Goal: Navigation & Orientation: Go to known website

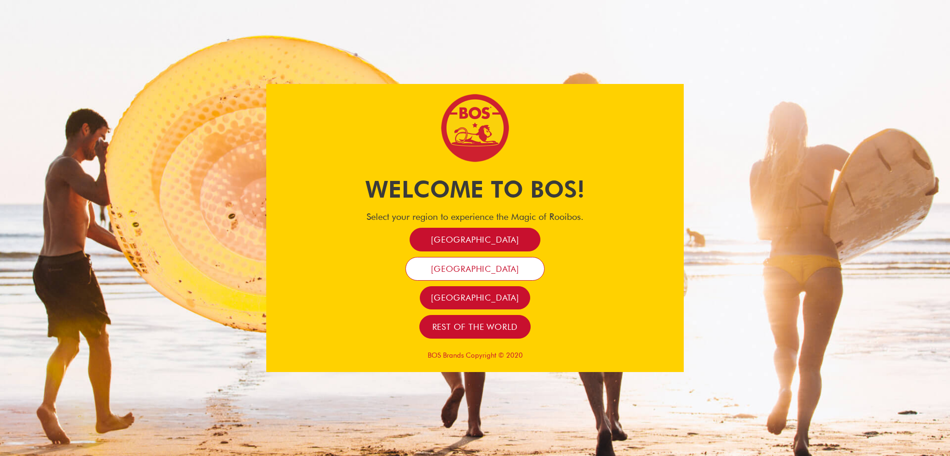
click at [474, 271] on span "France" at bounding box center [475, 268] width 88 height 11
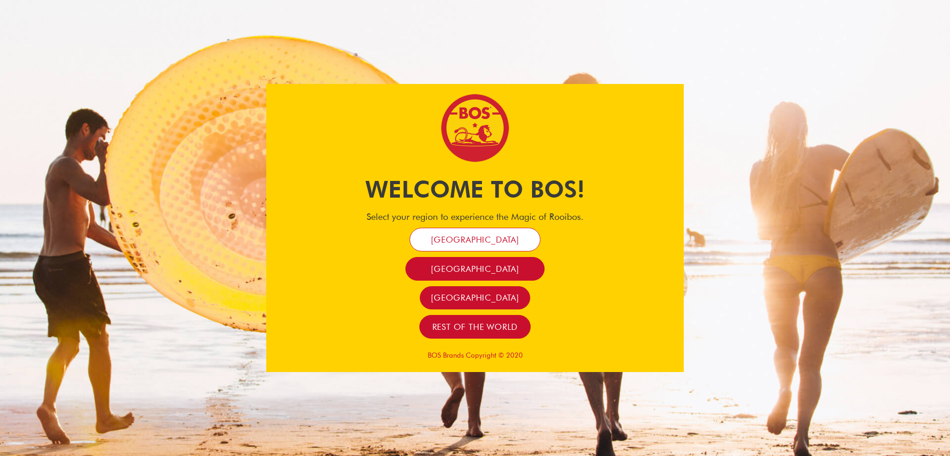
click at [485, 229] on link "[GEOGRAPHIC_DATA]" at bounding box center [475, 240] width 131 height 24
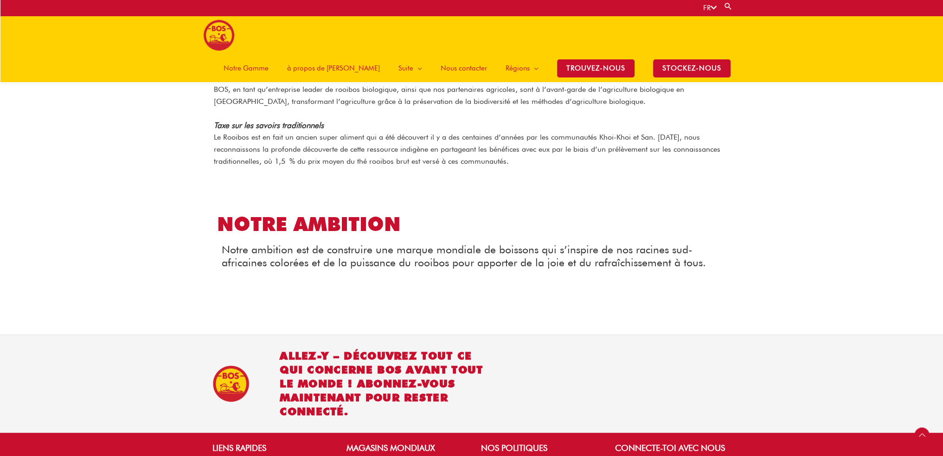
scroll to position [811, 0]
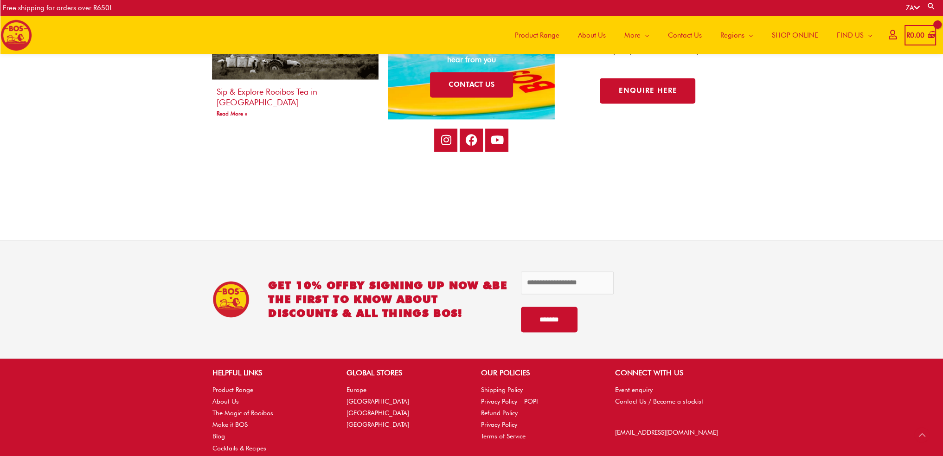
scroll to position [1850, 0]
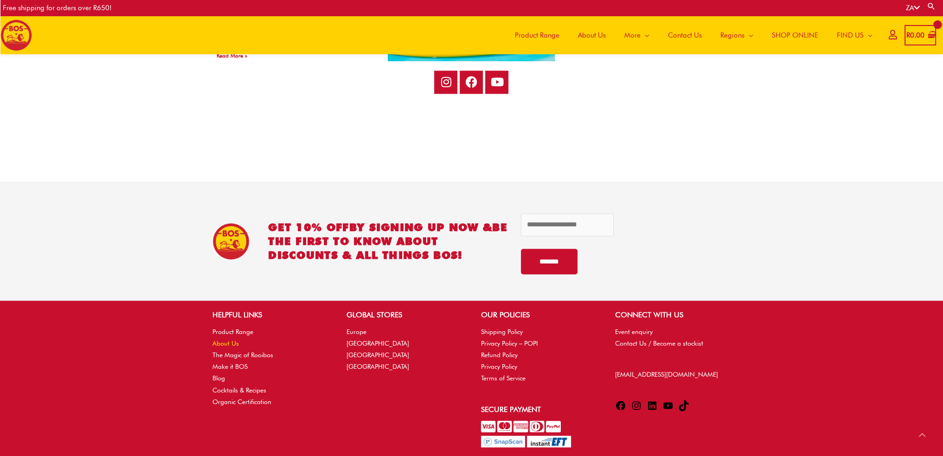
click at [218, 343] on link "About Us" at bounding box center [225, 343] width 26 height 7
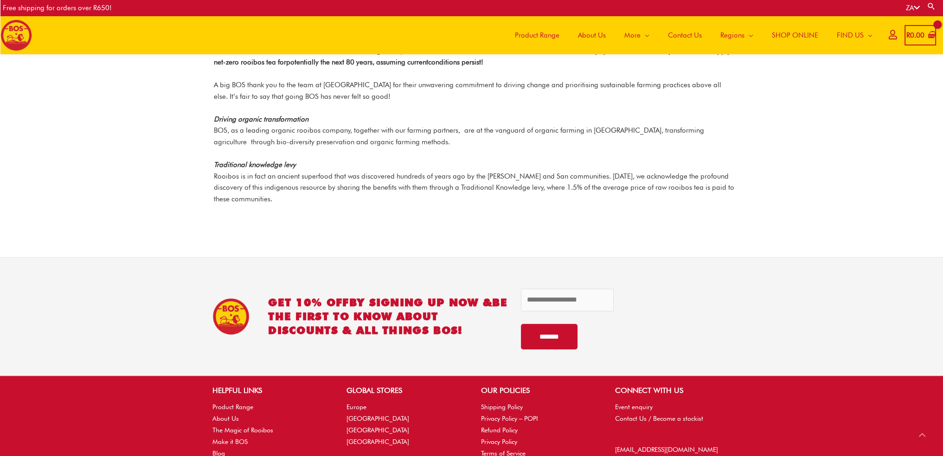
scroll to position [1303, 0]
